Goal: Task Accomplishment & Management: Complete application form

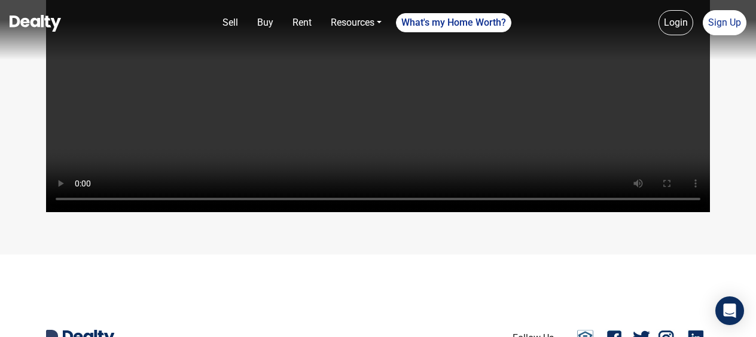
scroll to position [2626, 0]
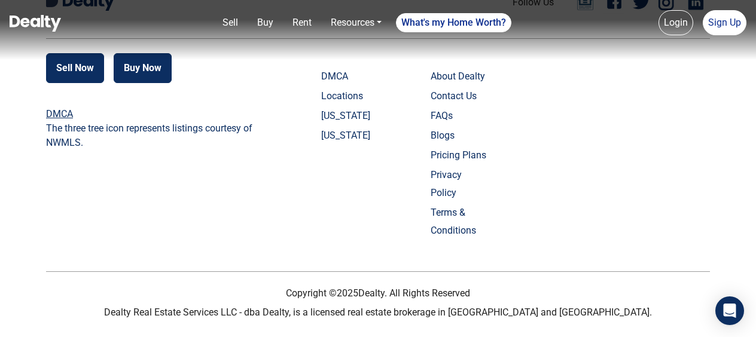
click at [471, 105] on link "Contact Us" at bounding box center [460, 96] width 59 height 18
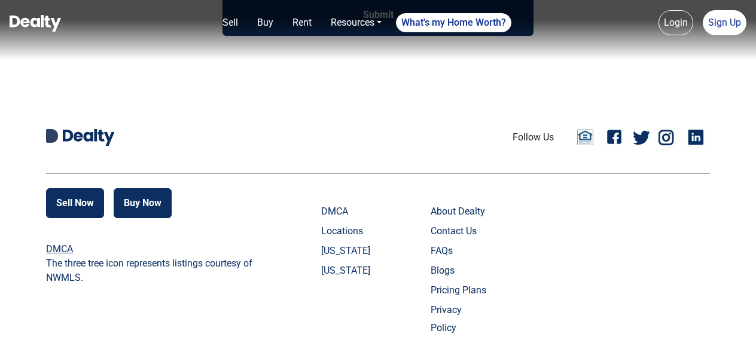
scroll to position [406, 0]
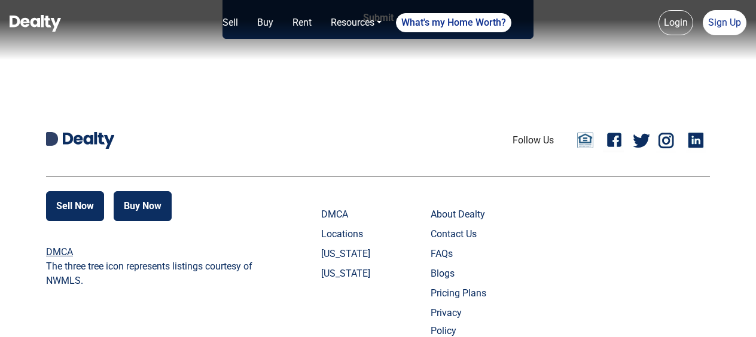
click at [351, 234] on link "Locations" at bounding box center [350, 235] width 59 height 18
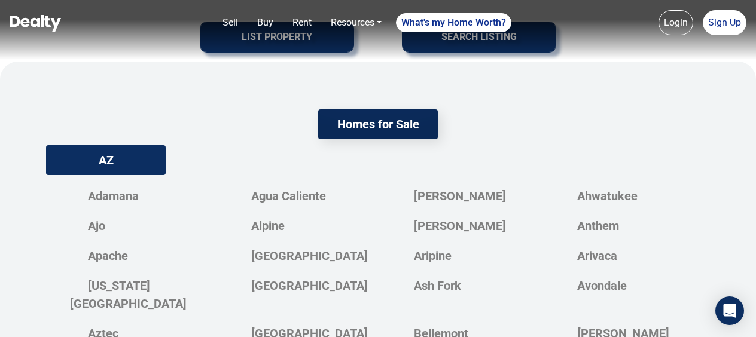
scroll to position [359, 0]
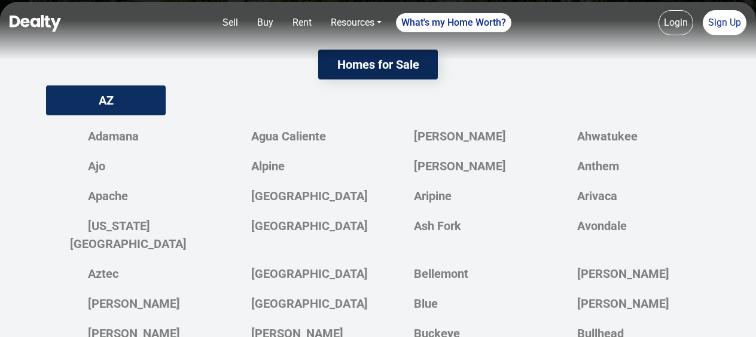
click at [150, 213] on link "[US_STATE][GEOGRAPHIC_DATA]" at bounding box center [134, 235] width 129 height 44
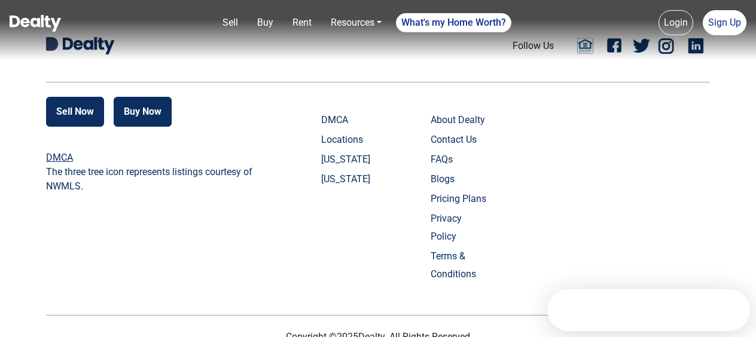
scroll to position [814, 0]
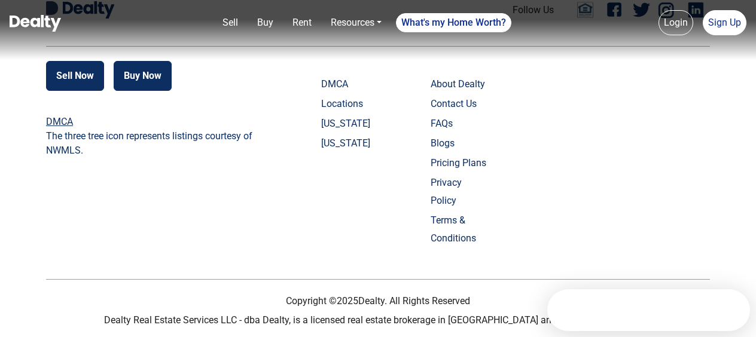
click at [349, 120] on link "[US_STATE]" at bounding box center [350, 124] width 59 height 18
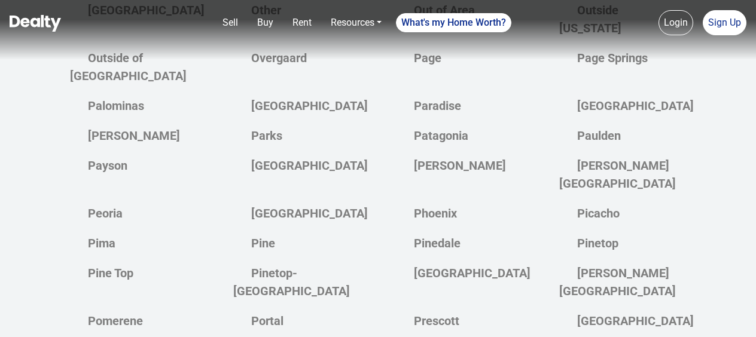
scroll to position [2034, 0]
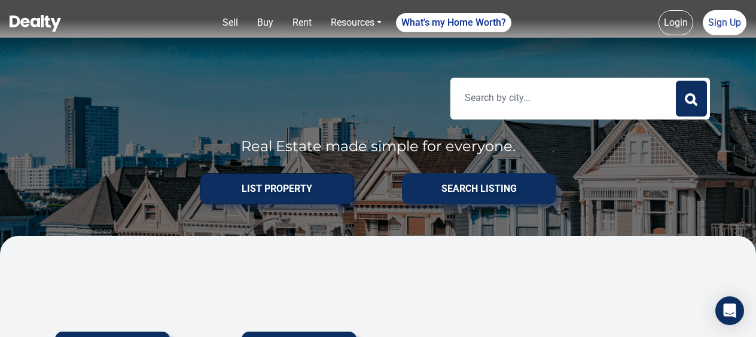
click at [262, 178] on button "List PROPERTY" at bounding box center [277, 189] width 154 height 31
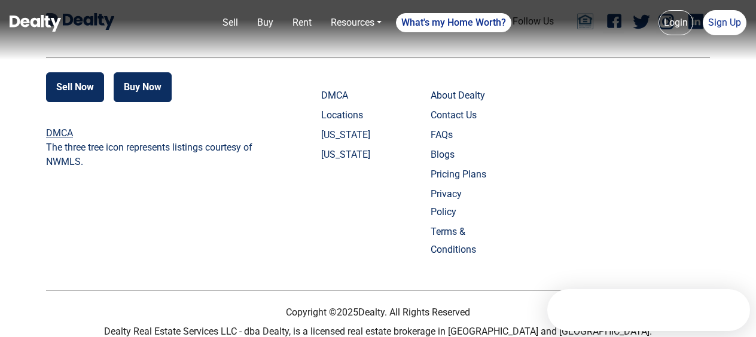
scroll to position [567, 0]
